Goal: Task Accomplishment & Management: Manage account settings

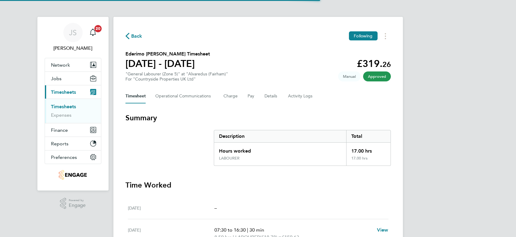
scroll to position [93, 0]
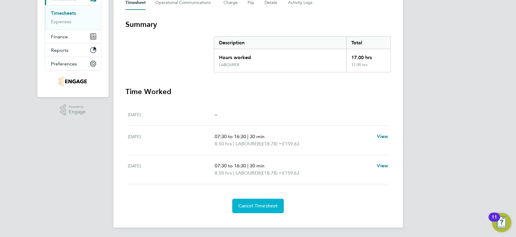
click at [259, 205] on span "Cancel Timesheet" at bounding box center [258, 206] width 40 height 6
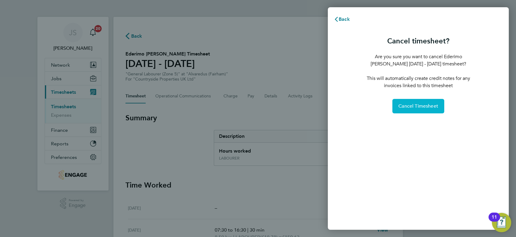
click at [409, 107] on span "Cancel Timesheet" at bounding box center [418, 106] width 40 height 6
